Goal: Task Accomplishment & Management: Manage account settings

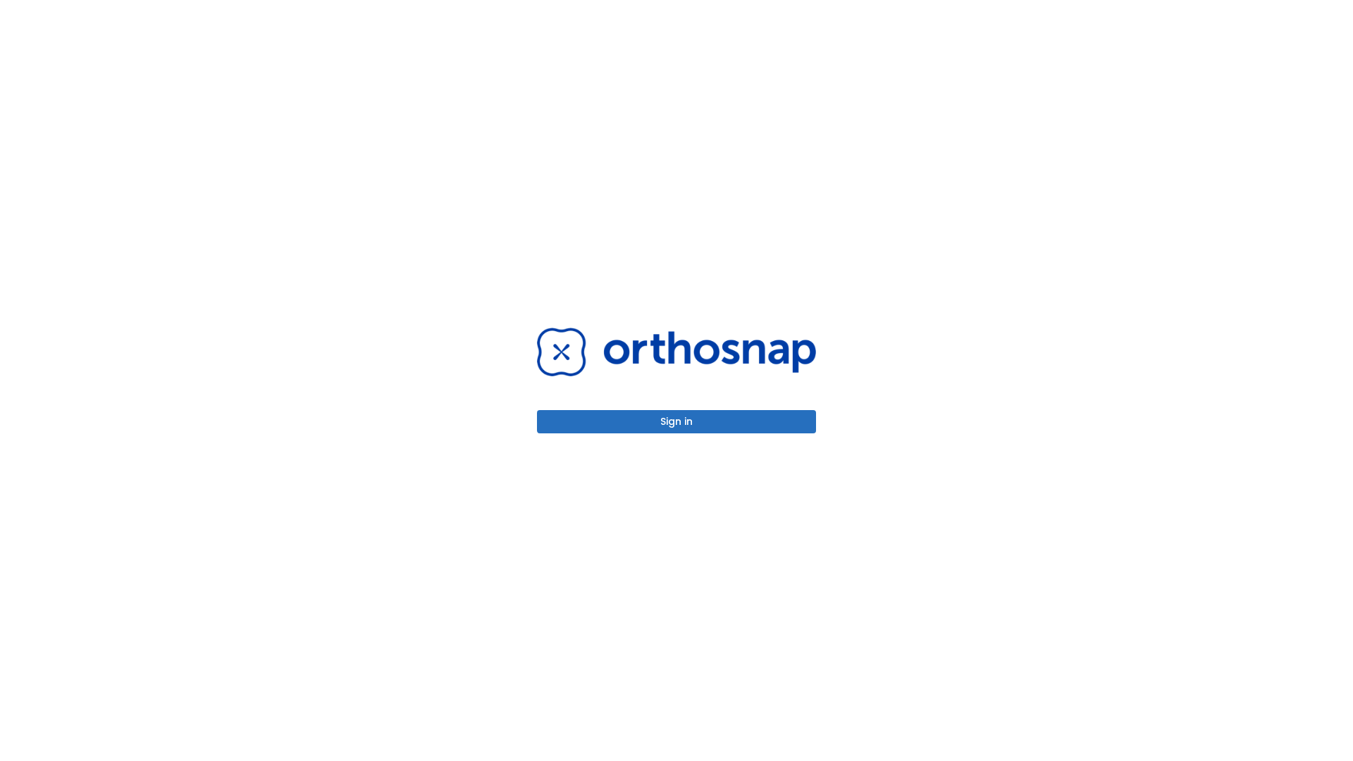
click at [676, 421] on button "Sign in" at bounding box center [676, 421] width 279 height 23
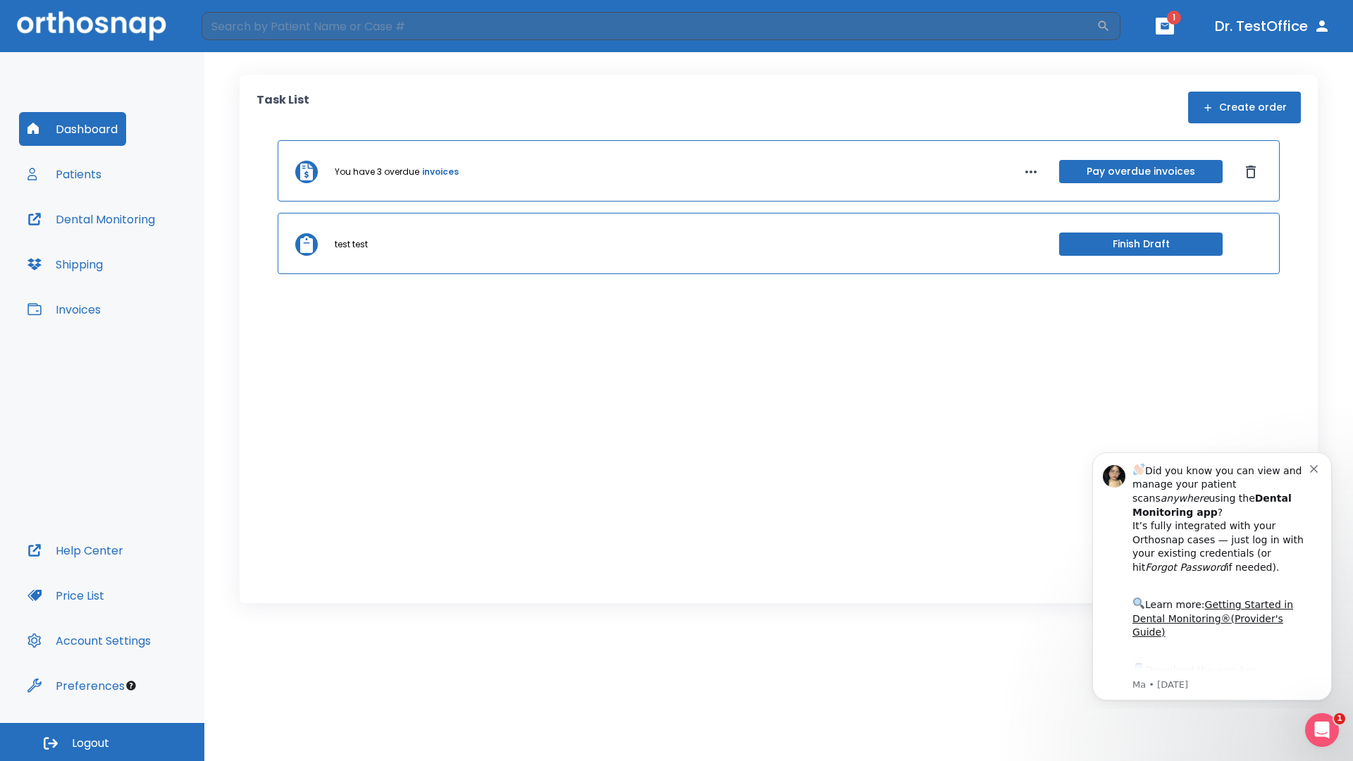
click at [102, 742] on span "Logout" at bounding box center [90, 743] width 37 height 15
